Goal: Find specific page/section: Find specific page/section

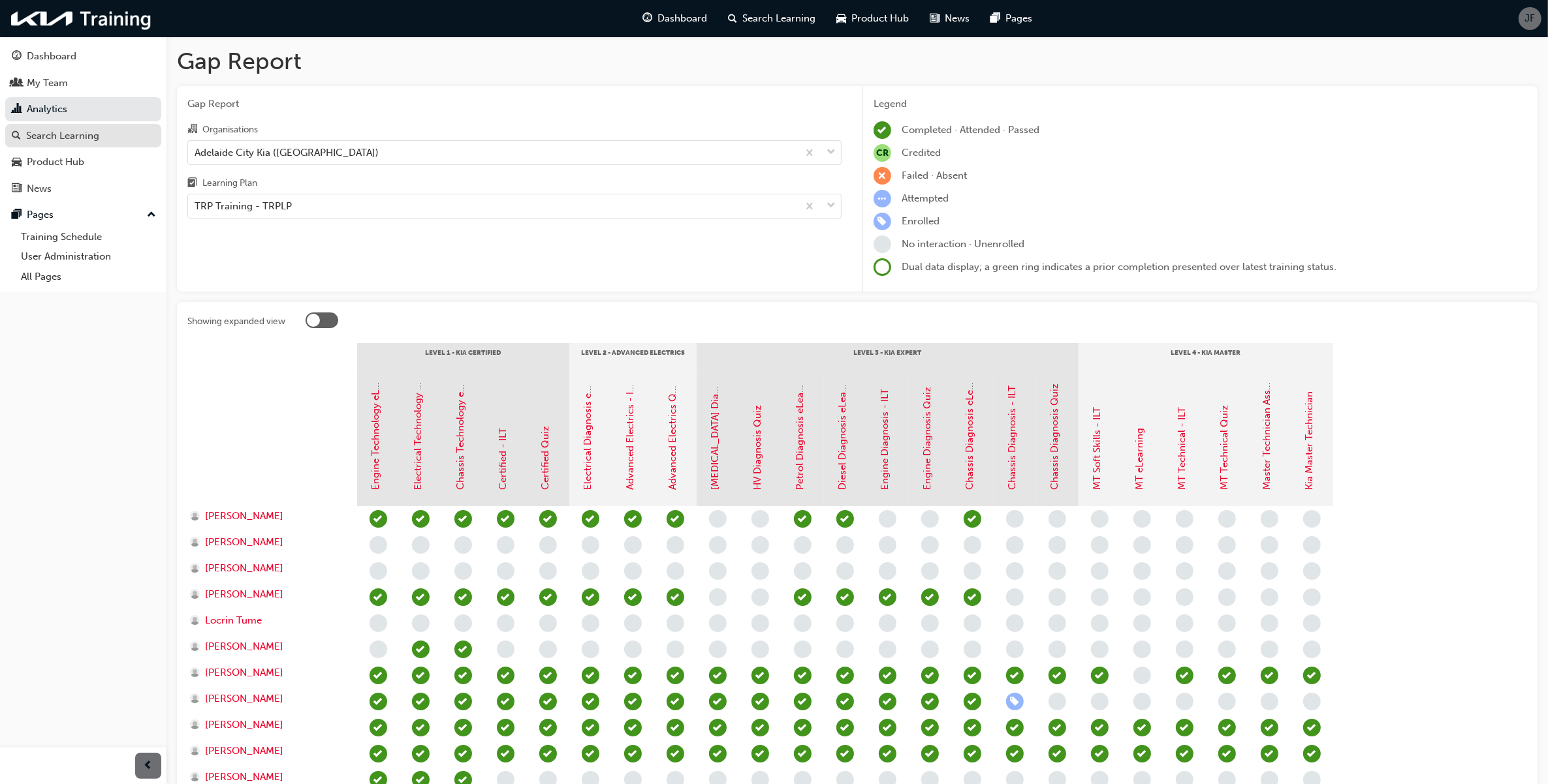
click at [75, 132] on div "Search Learning" at bounding box center [62, 136] width 73 height 15
